Goal: Task Accomplishment & Management: Use online tool/utility

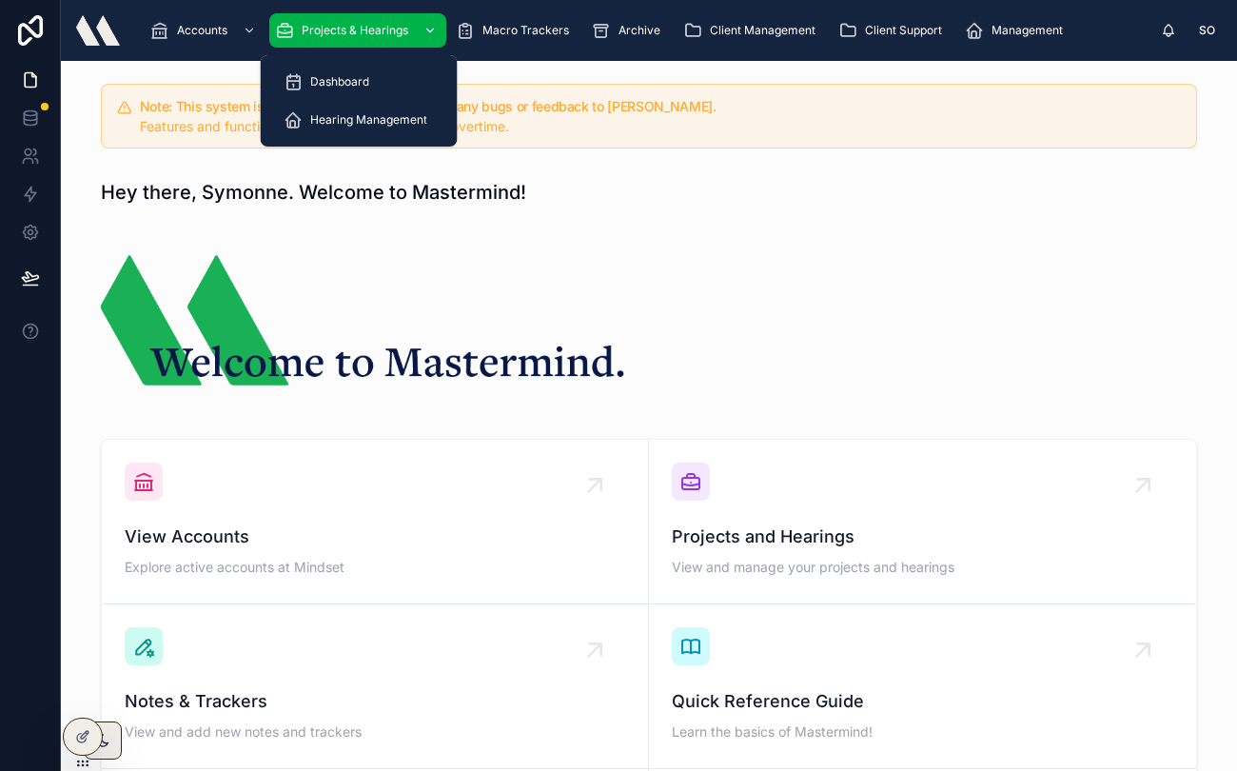
click at [375, 30] on span "Projects & Hearings" at bounding box center [355, 30] width 107 height 15
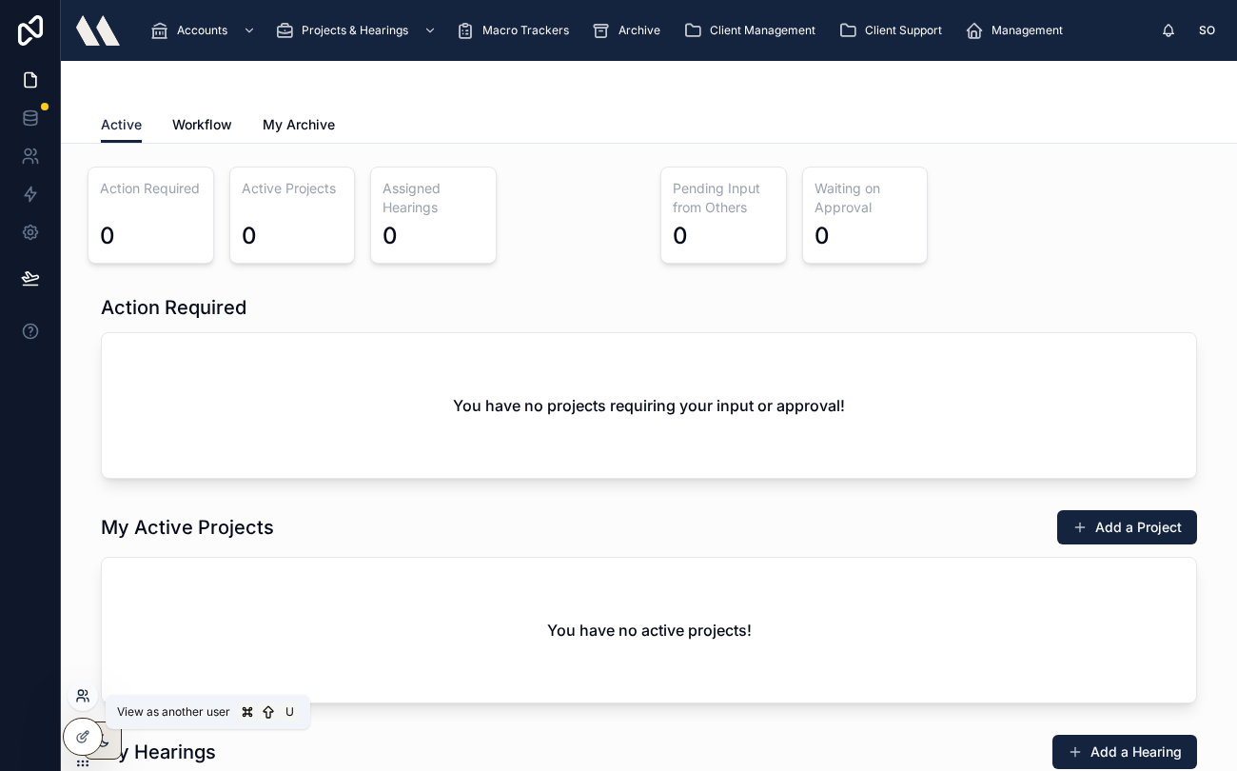
click at [81, 698] on icon at bounding box center [82, 695] width 15 height 15
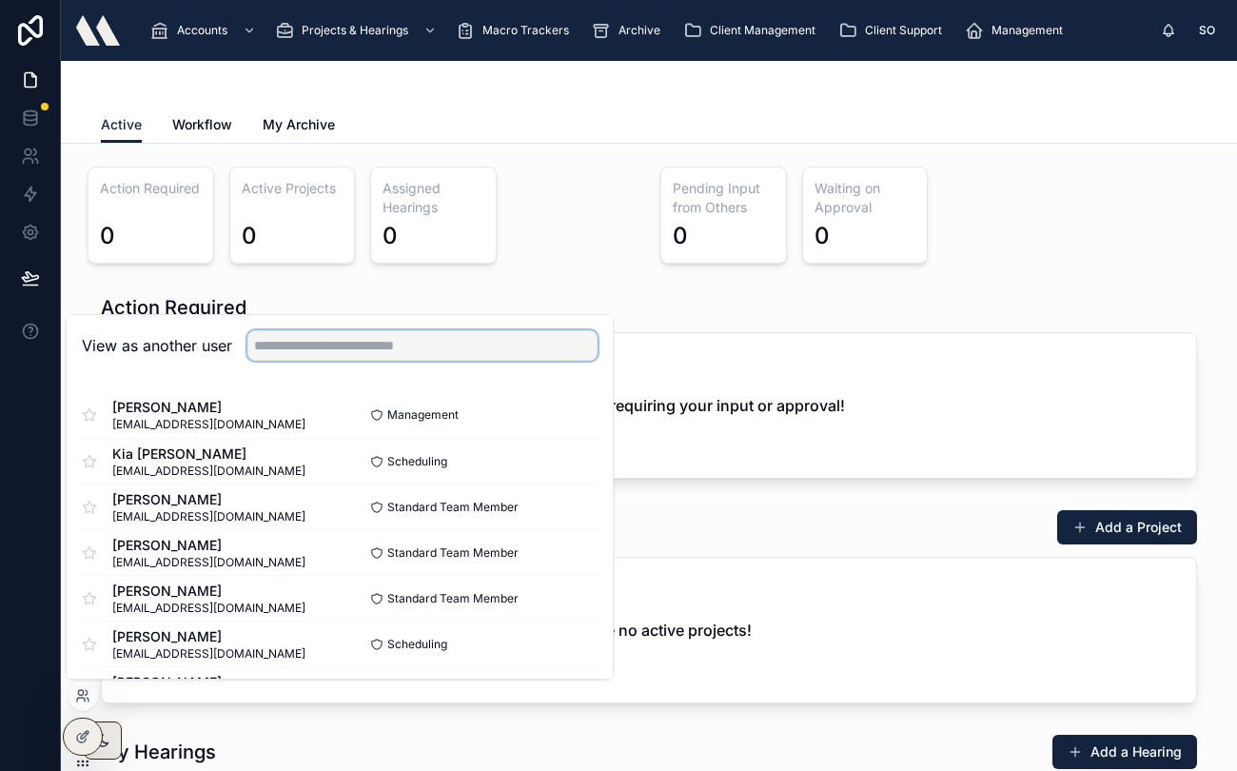
click at [314, 339] on input "text" at bounding box center [422, 345] width 350 height 30
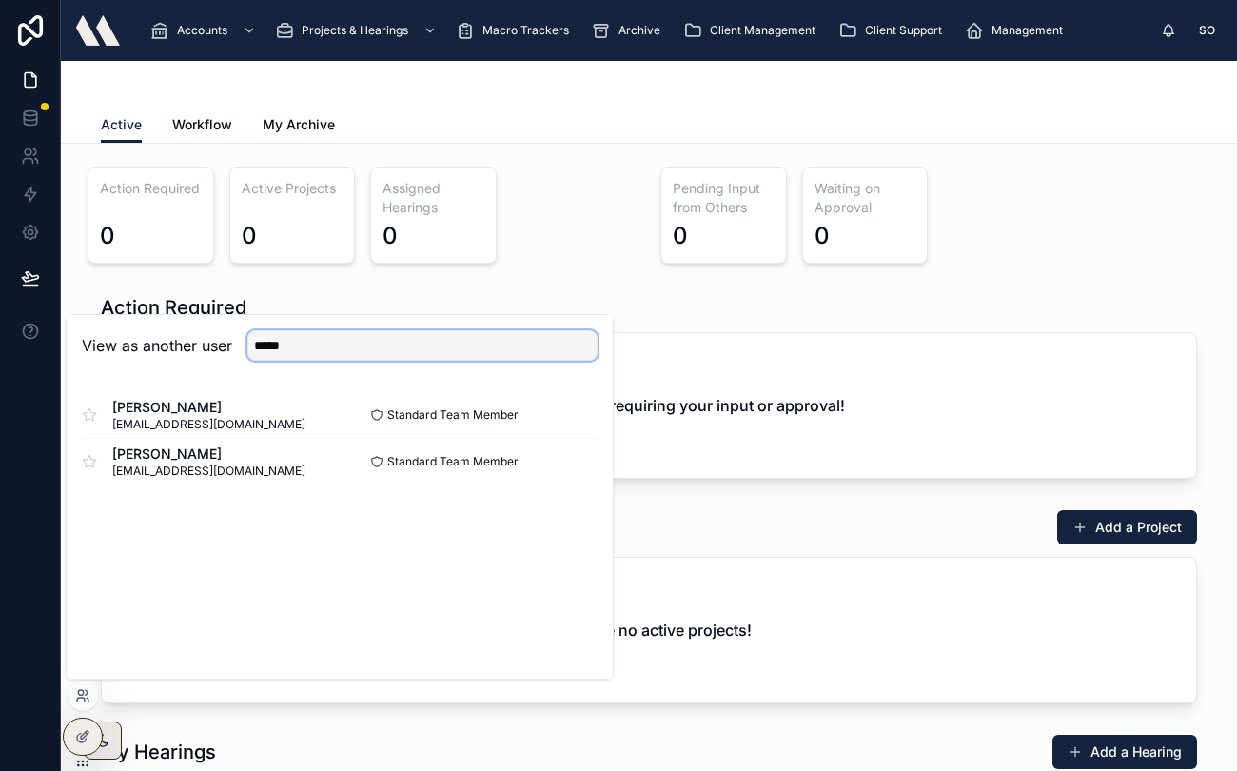
type input "*****"
drag, startPoint x: 313, startPoint y: 310, endPoint x: 268, endPoint y: 418, distance: 116.5
click at [268, 418] on div "Steve Pavlick spavlick@mindsetdc.com" at bounding box center [211, 415] width 258 height 34
click at [572, 421] on button "Select" at bounding box center [572, 416] width 49 height 28
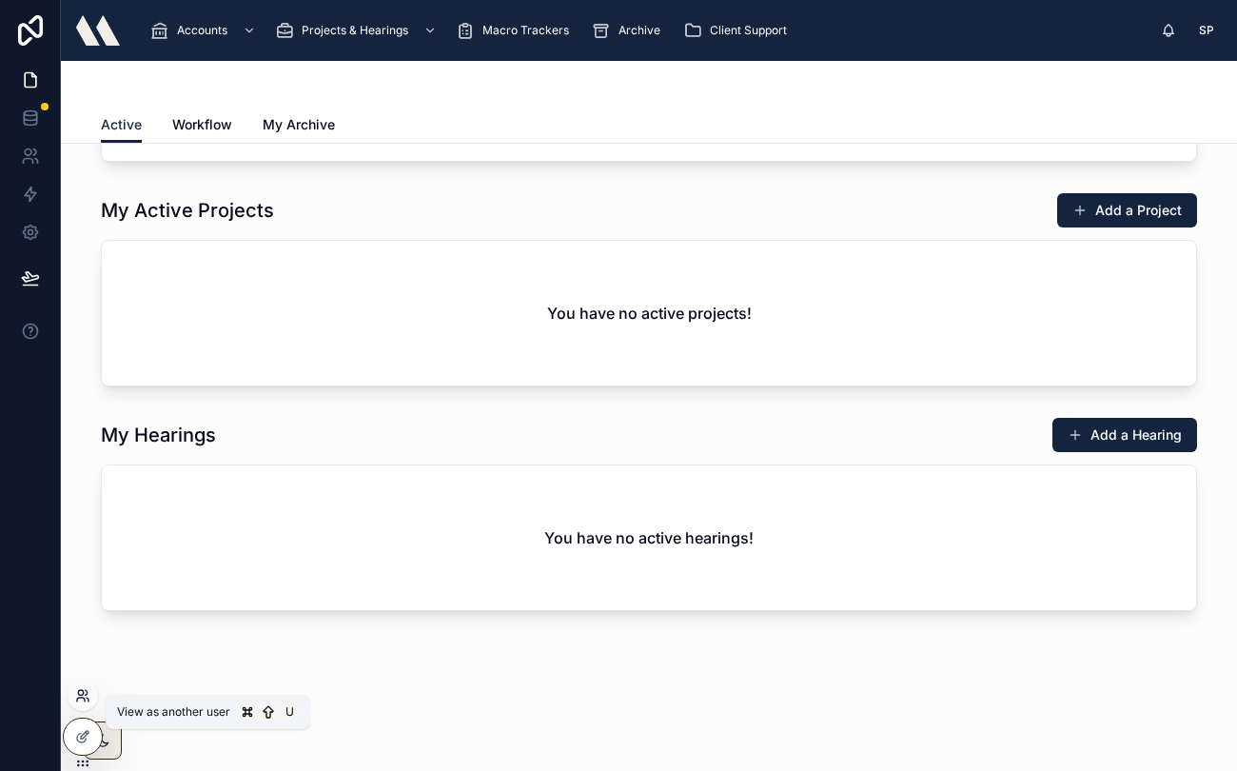
click at [88, 693] on icon at bounding box center [87, 692] width 2 height 5
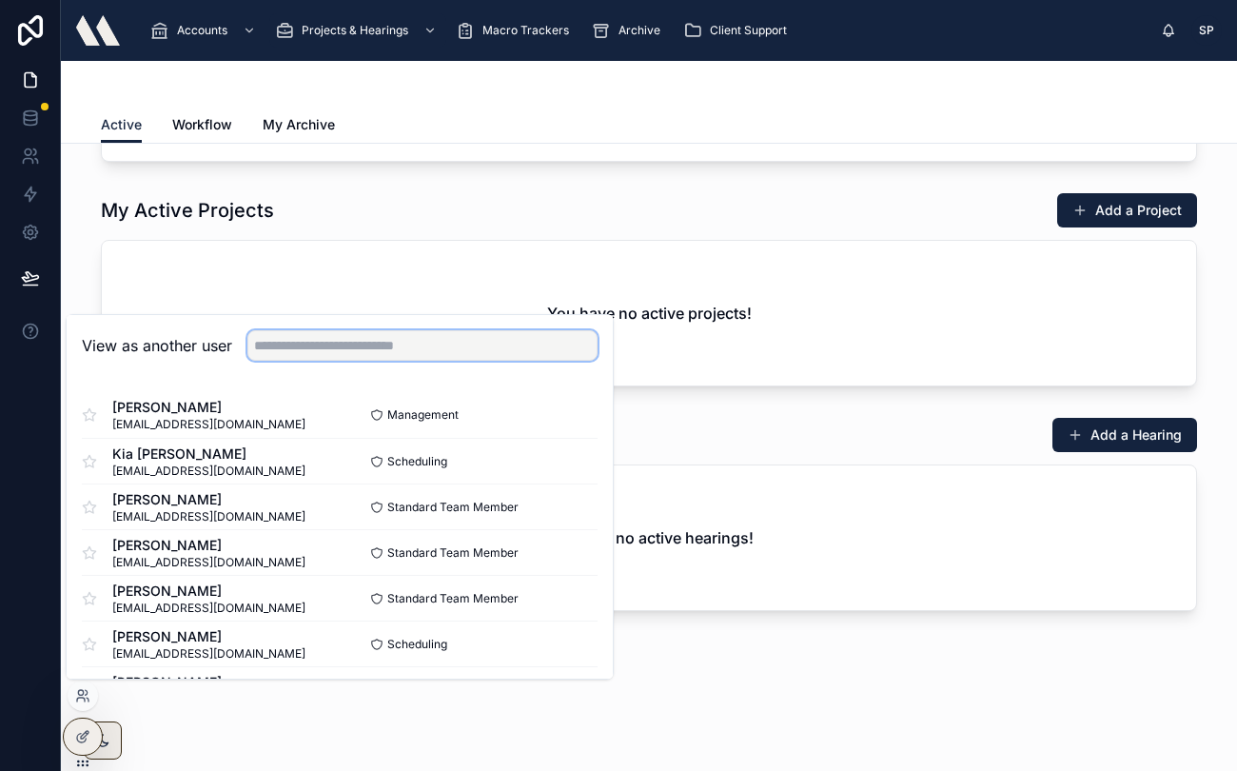
click at [301, 355] on input "text" at bounding box center [422, 345] width 350 height 30
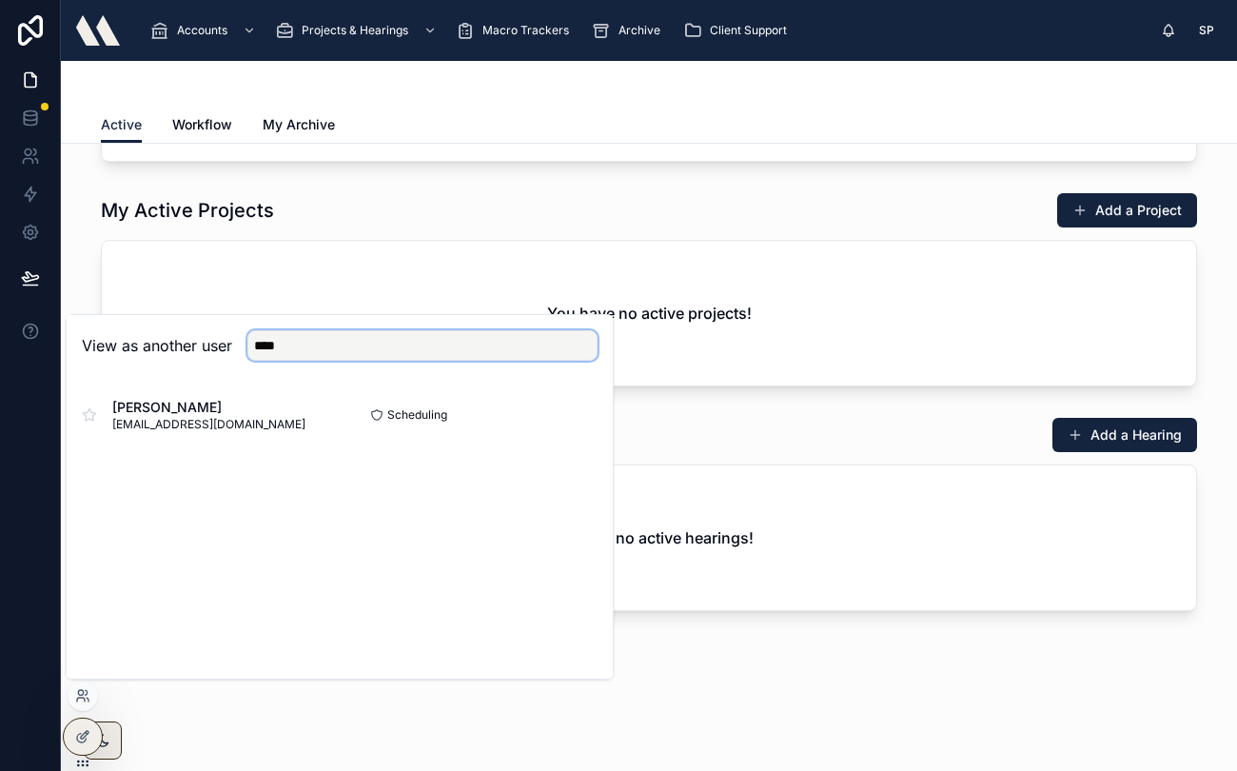
type input "****"
drag, startPoint x: 301, startPoint y: 378, endPoint x: 290, endPoint y: 424, distance: 47.8
click at [290, 424] on div "Brianna Sims bsims@mindsetdc.com" at bounding box center [211, 415] width 258 height 34
click at [577, 421] on button "Select" at bounding box center [572, 416] width 49 height 28
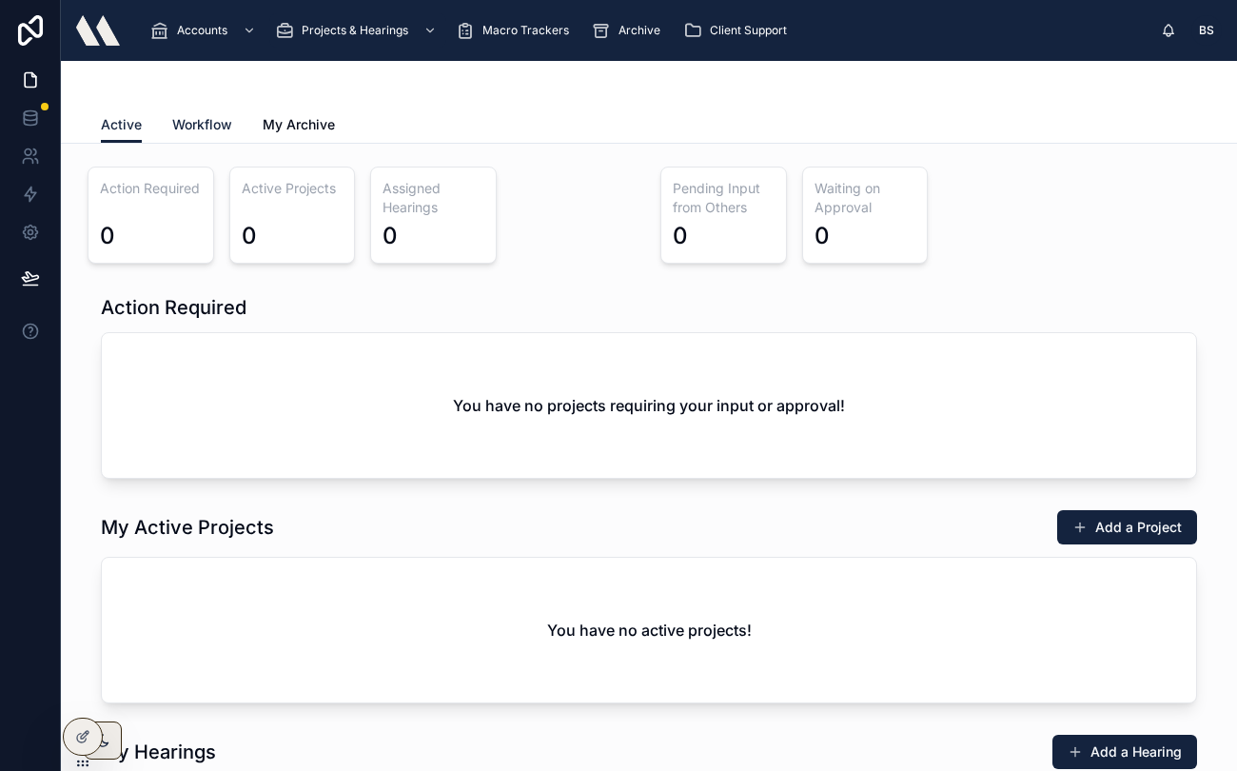
click at [223, 129] on span "Workflow" at bounding box center [202, 124] width 60 height 19
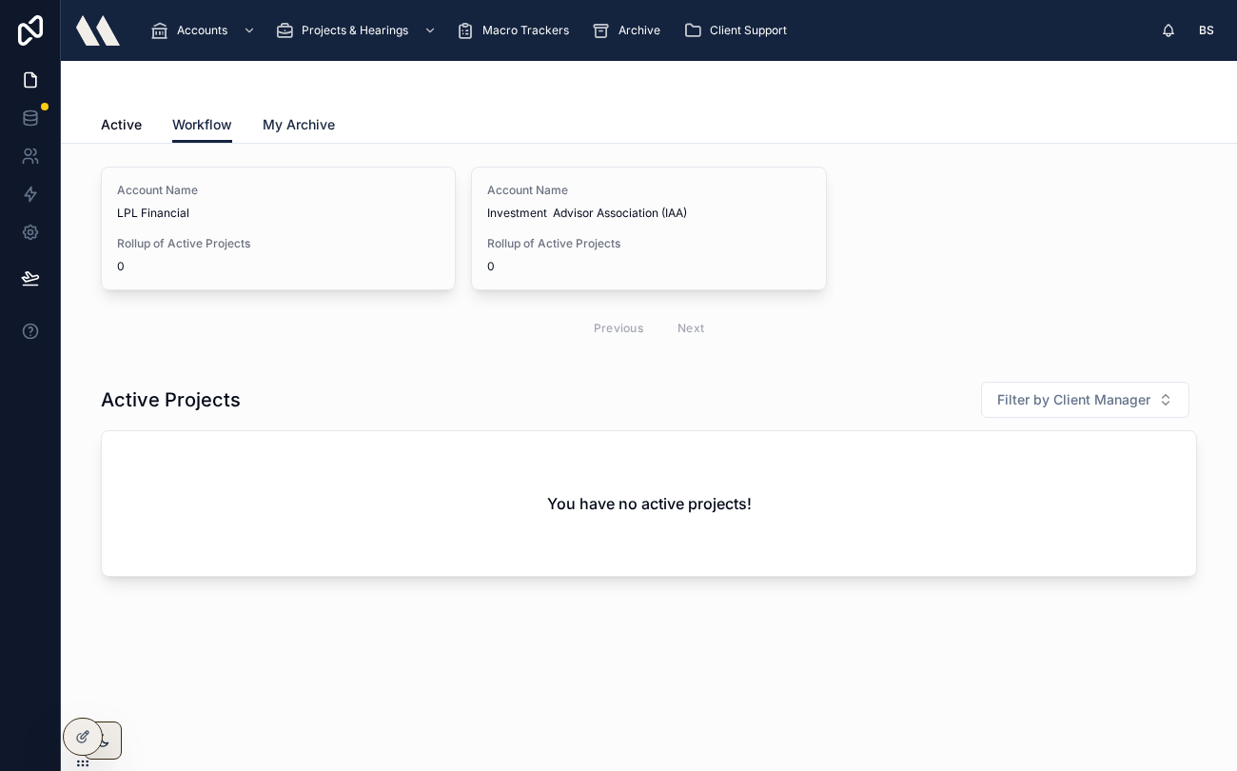
click at [320, 126] on span "My Archive" at bounding box center [299, 124] width 72 height 19
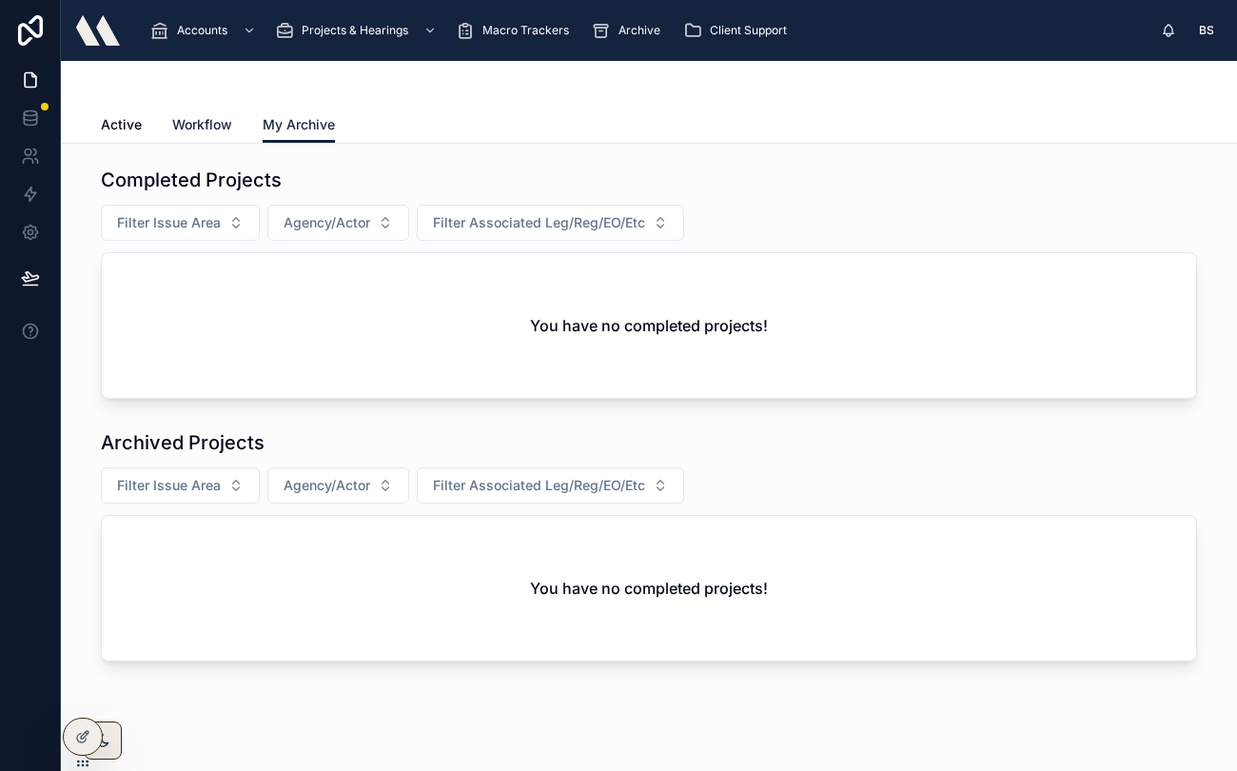
click at [195, 120] on span "Workflow" at bounding box center [202, 124] width 60 height 19
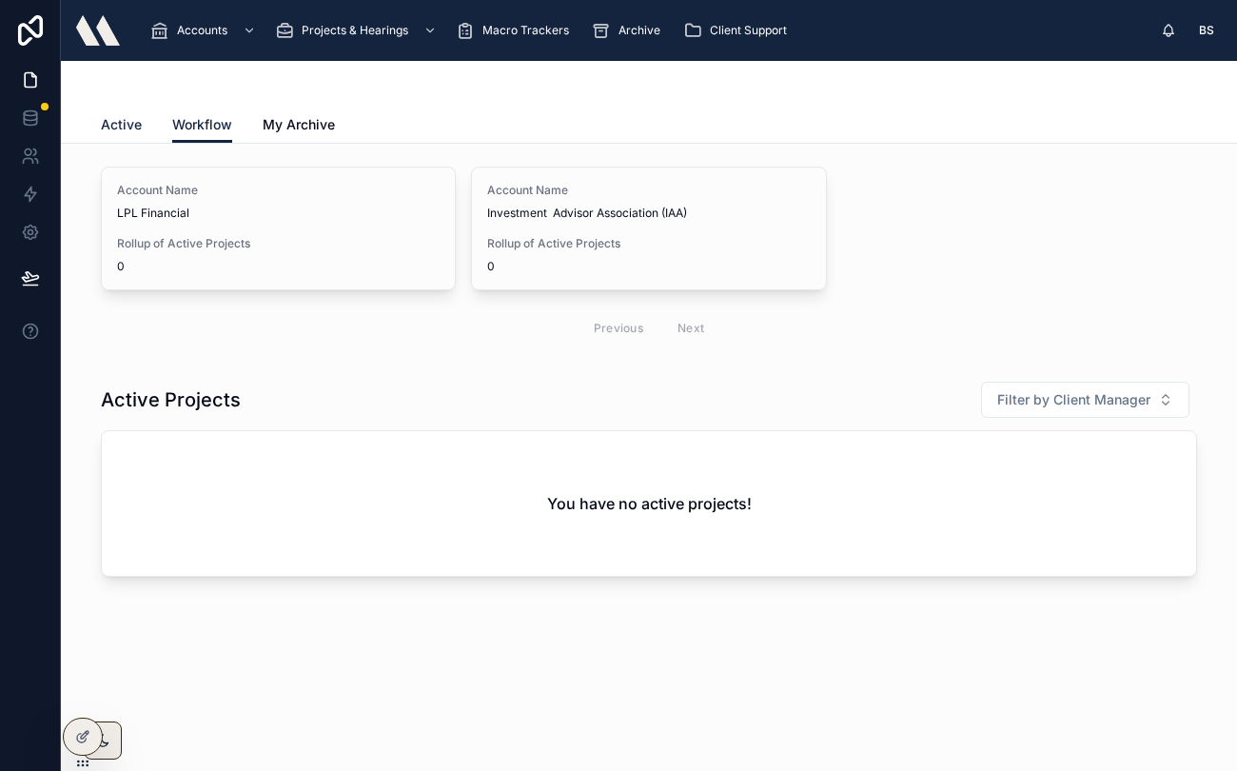
click at [106, 119] on span "Active" at bounding box center [121, 124] width 41 height 19
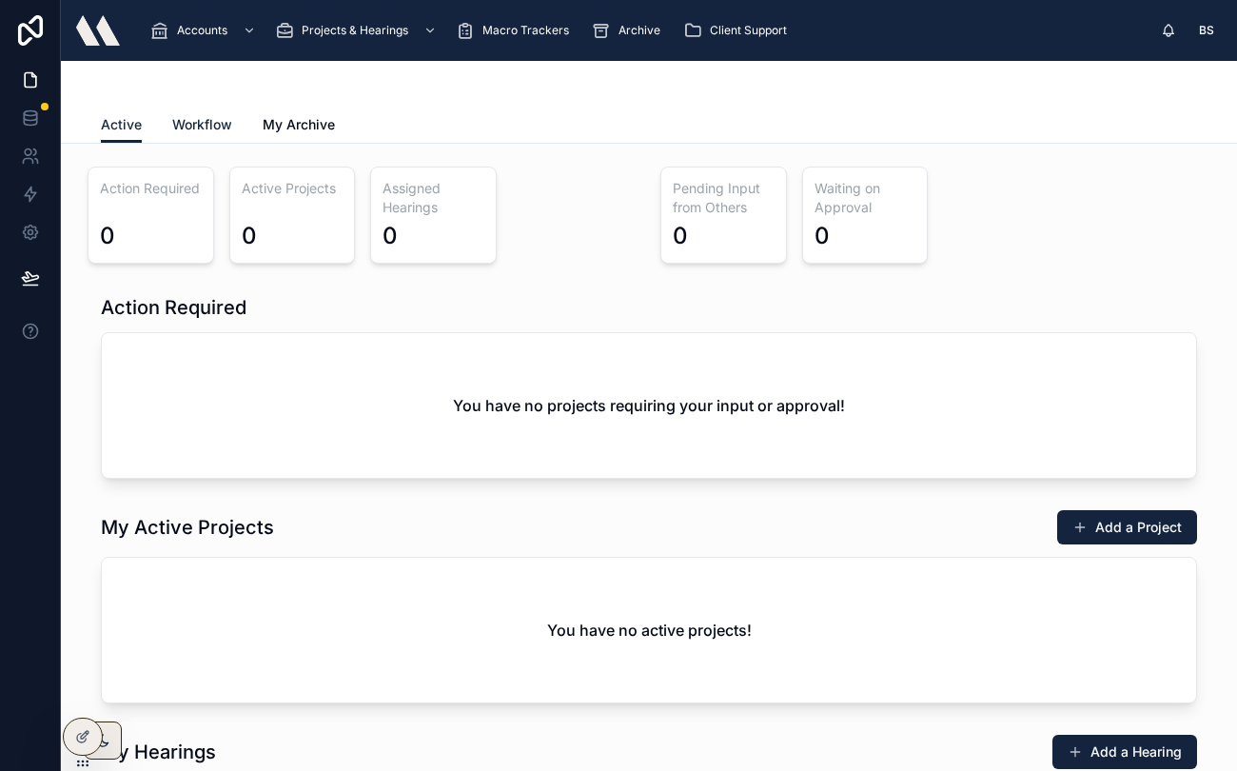
click at [183, 125] on span "Workflow" at bounding box center [202, 124] width 60 height 19
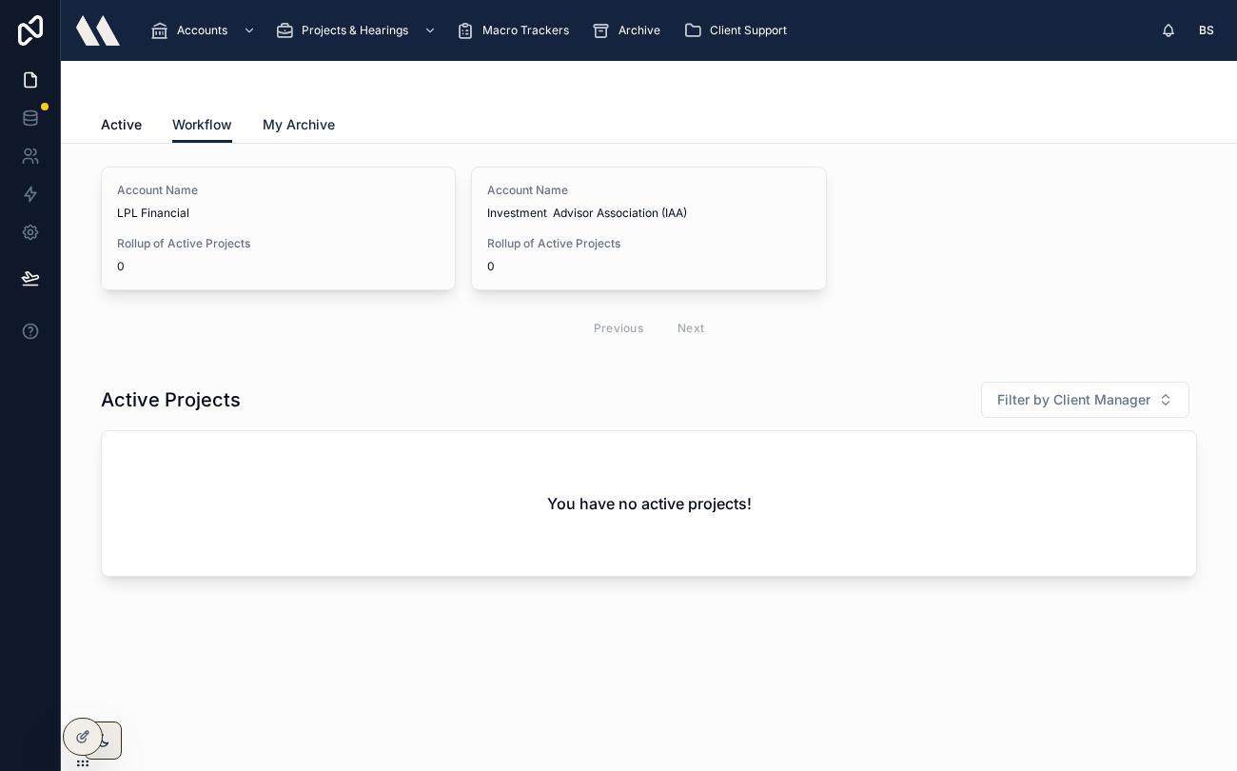
click at [282, 122] on span "My Archive" at bounding box center [299, 124] width 72 height 19
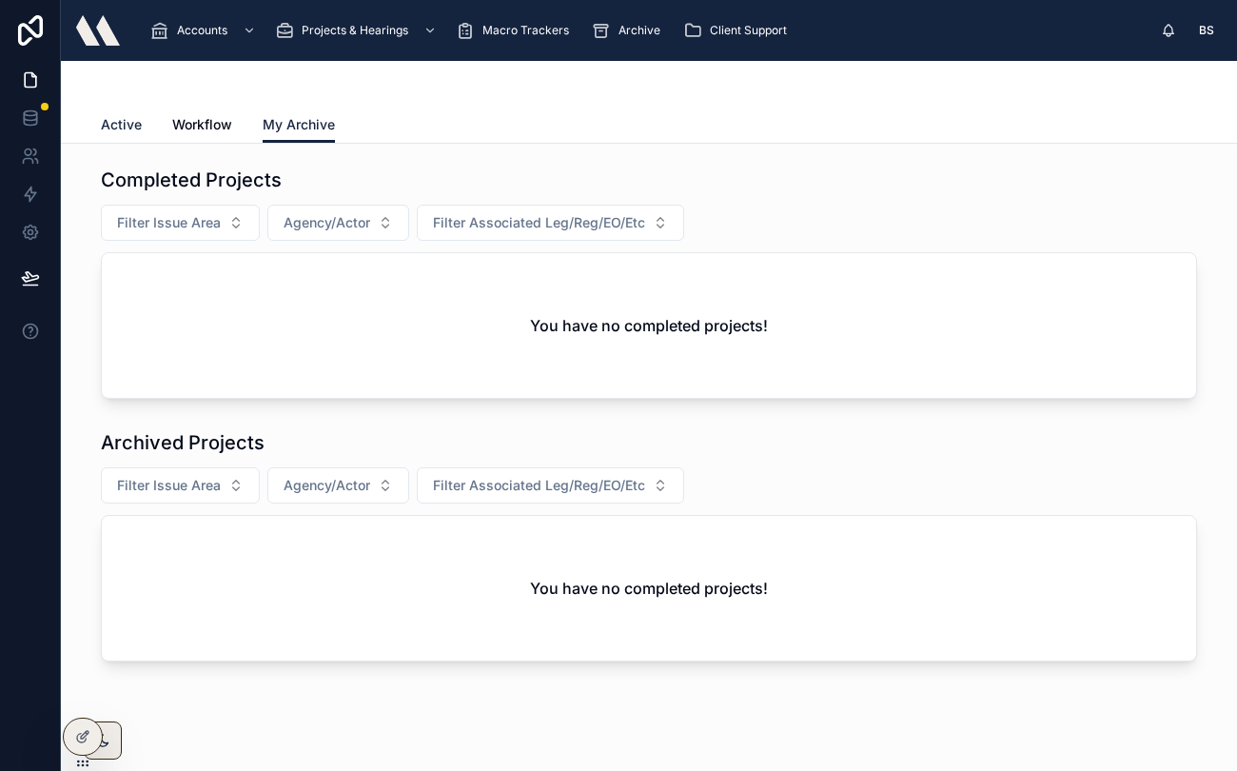
click at [121, 119] on span "Active" at bounding box center [121, 124] width 41 height 19
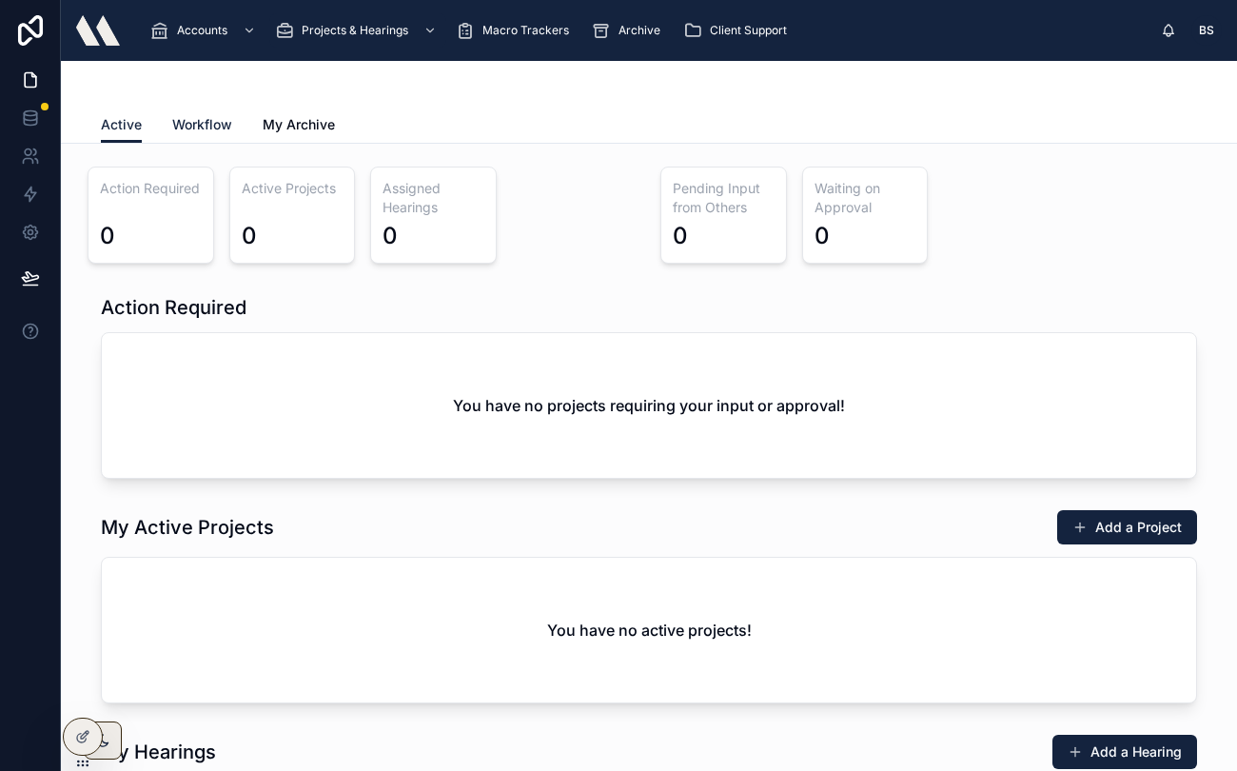
click at [208, 126] on span "Workflow" at bounding box center [202, 124] width 60 height 19
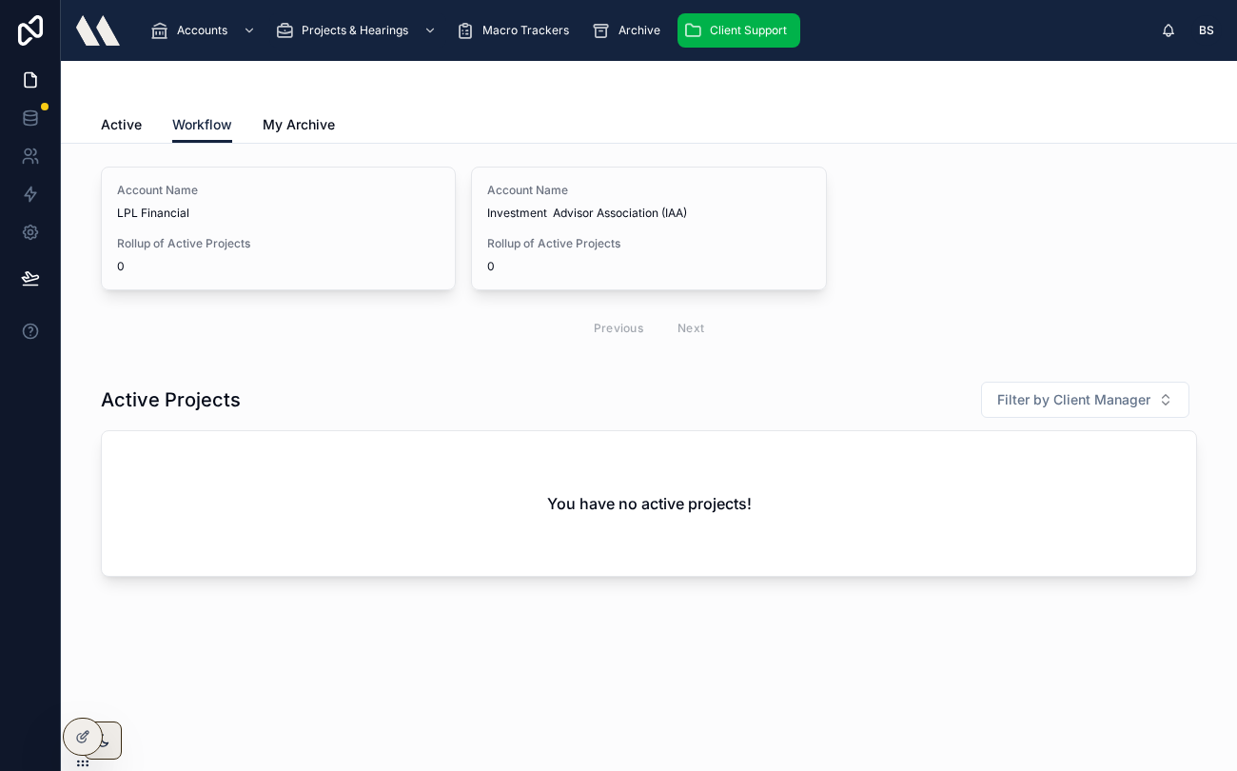
click at [739, 41] on div "Client Support" at bounding box center [738, 30] width 111 height 30
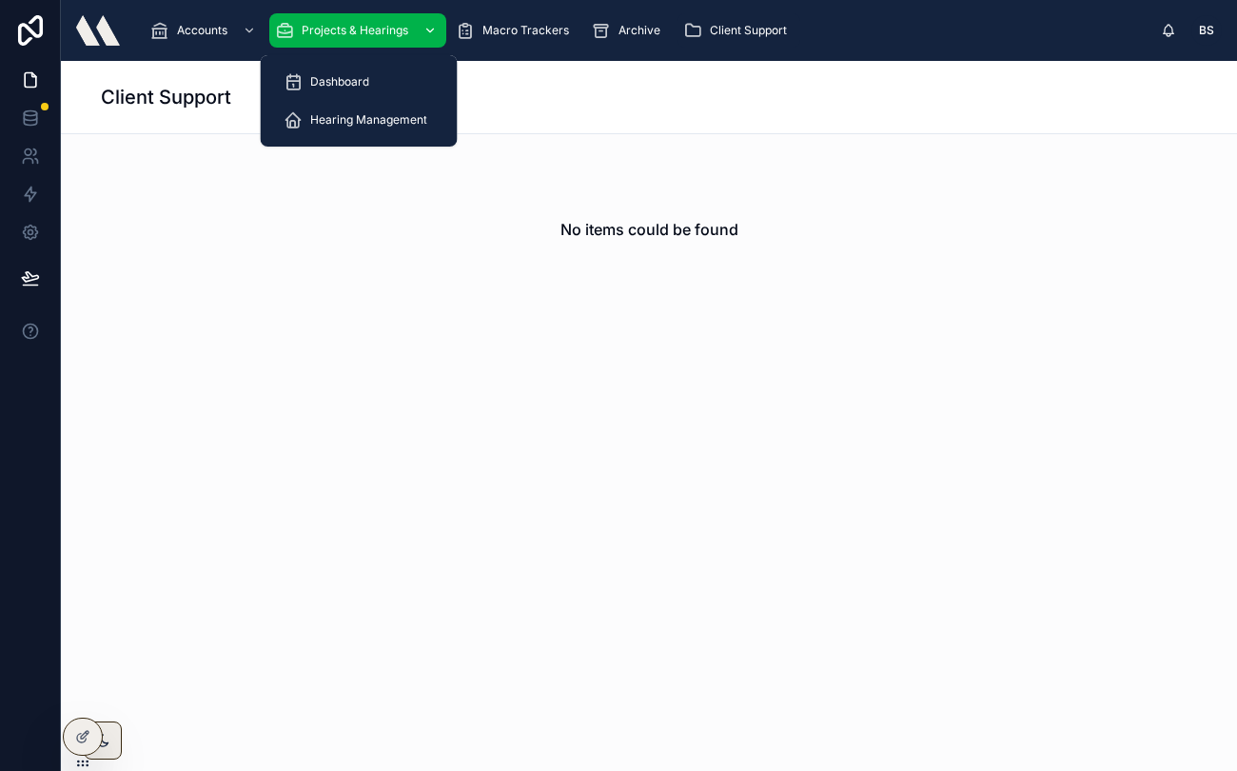
click at [405, 25] on span "Projects & Hearings" at bounding box center [355, 30] width 107 height 15
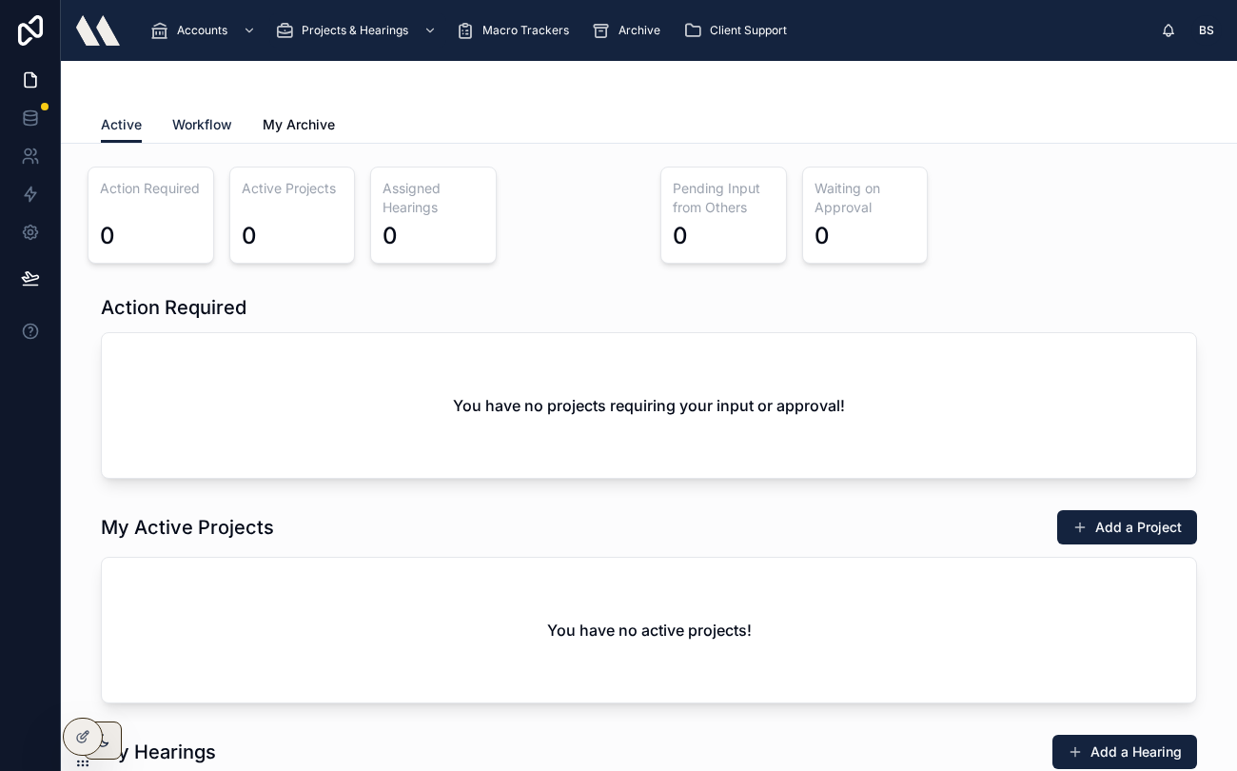
click at [196, 126] on span "Workflow" at bounding box center [202, 124] width 60 height 19
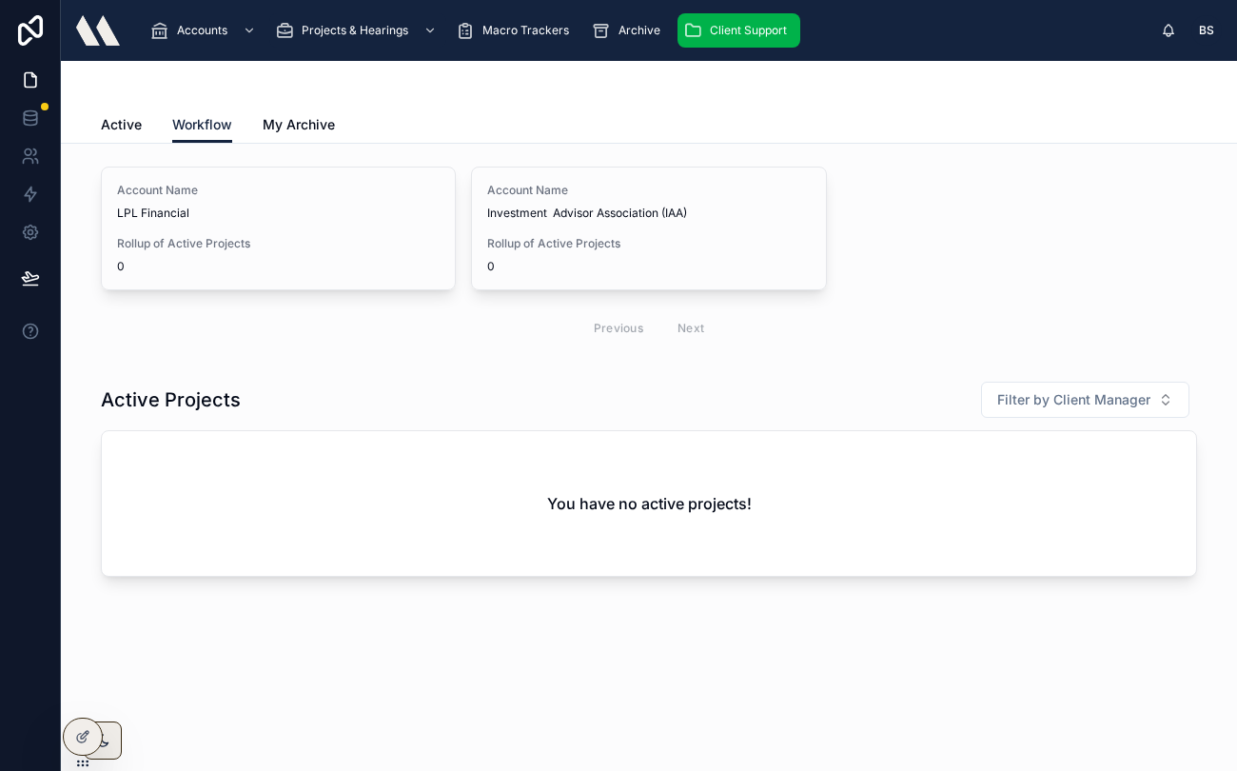
click at [762, 36] on span "Client Support" at bounding box center [748, 30] width 77 height 15
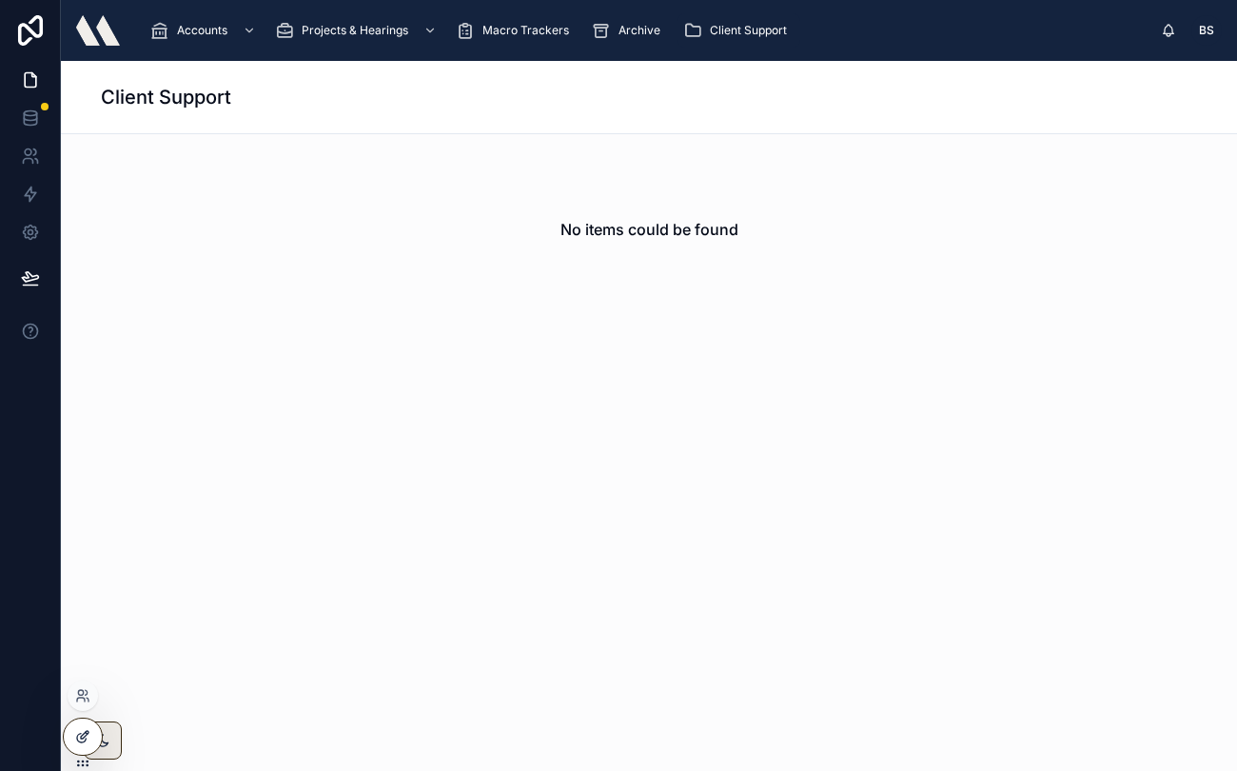
click at [87, 730] on icon at bounding box center [82, 736] width 15 height 15
